Goal: Task Accomplishment & Management: Complete application form

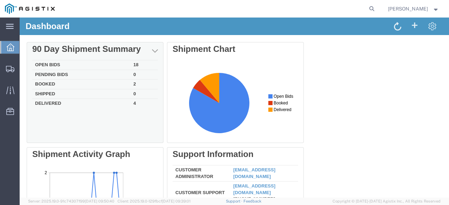
click at [98, 64] on td "Open Bids" at bounding box center [81, 65] width 98 height 10
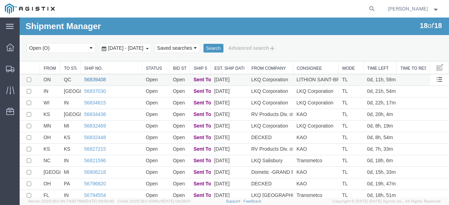
click at [90, 77] on link "56839408" at bounding box center [95, 80] width 22 height 6
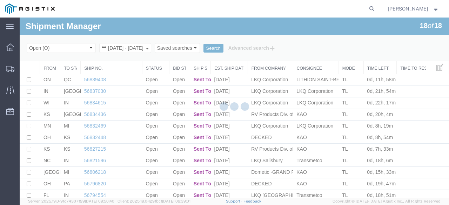
click at [90, 77] on div at bounding box center [234, 108] width 429 height 180
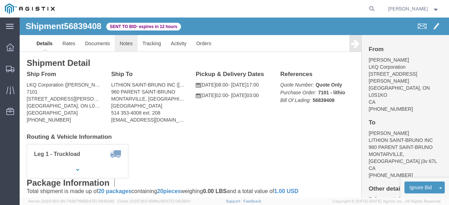
click link "Notes"
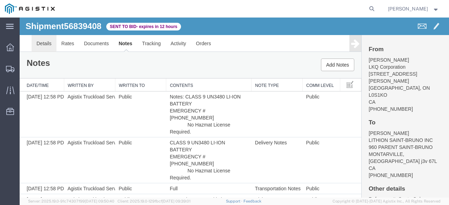
click at [43, 44] on link "Details" at bounding box center [44, 43] width 25 height 17
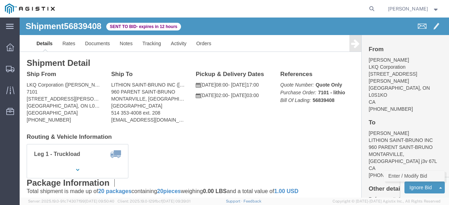
click link "Enter / Modify Bid"
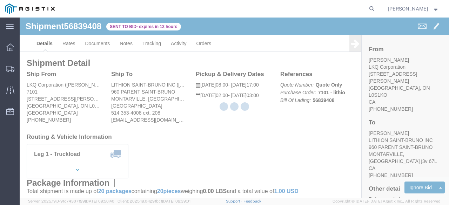
select select "20693"
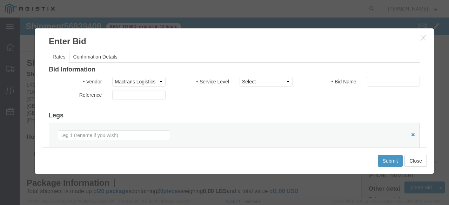
click div "Bid Name"
click input "text"
type input "Mactrans"
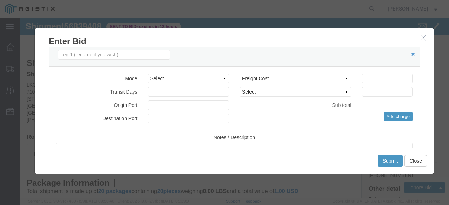
scroll to position [88, 0]
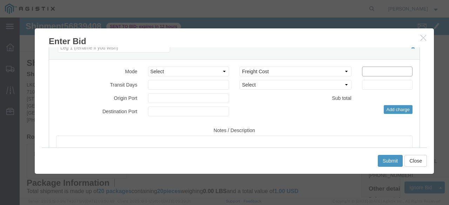
click input "number"
type input "8"
type input "919"
click select "Select Air Less than Truckload Multi-Leg Ocean Freight Rail Small Parcel Truckl…"
select select "TL"
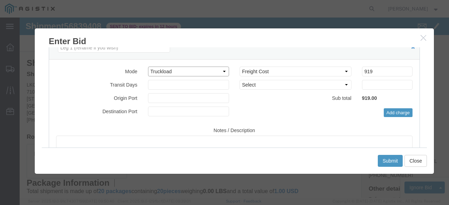
click select "Select Air Less than Truckload Multi-Leg Ocean Freight Rail Small Parcel Truckl…"
click button "Submit"
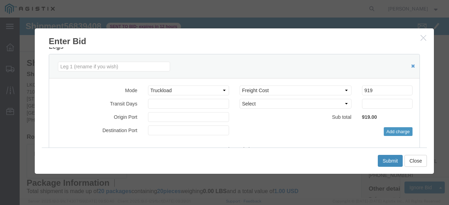
scroll to position [106, 0]
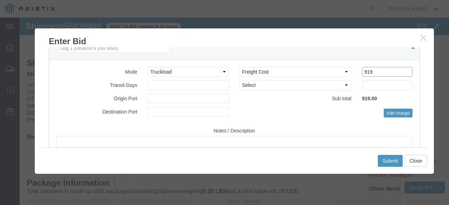
drag, startPoint x: 345, startPoint y: 50, endPoint x: 305, endPoint y: 50, distance: 40.0
click div "Select 2 Day Service 3 Axle Winch Truck 3 to 5 Day Service 96L Domestic Flat Ra…"
type input "9"
type input "895"
click button "Submit"
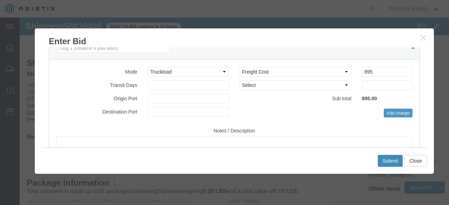
scroll to position [19, 0]
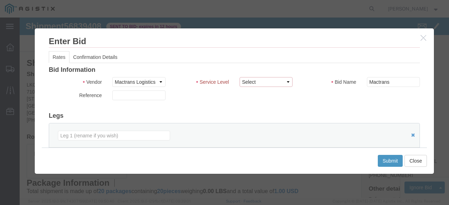
click select "Select Rail TL Standard 3 - 5 Day"
select select "39102"
click select "Select Rail TL Standard 3 - 5 Day"
click button "Submit"
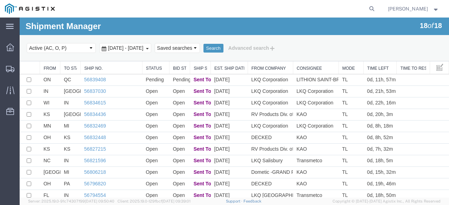
scroll to position [91, 0]
